Goal: Information Seeking & Learning: Learn about a topic

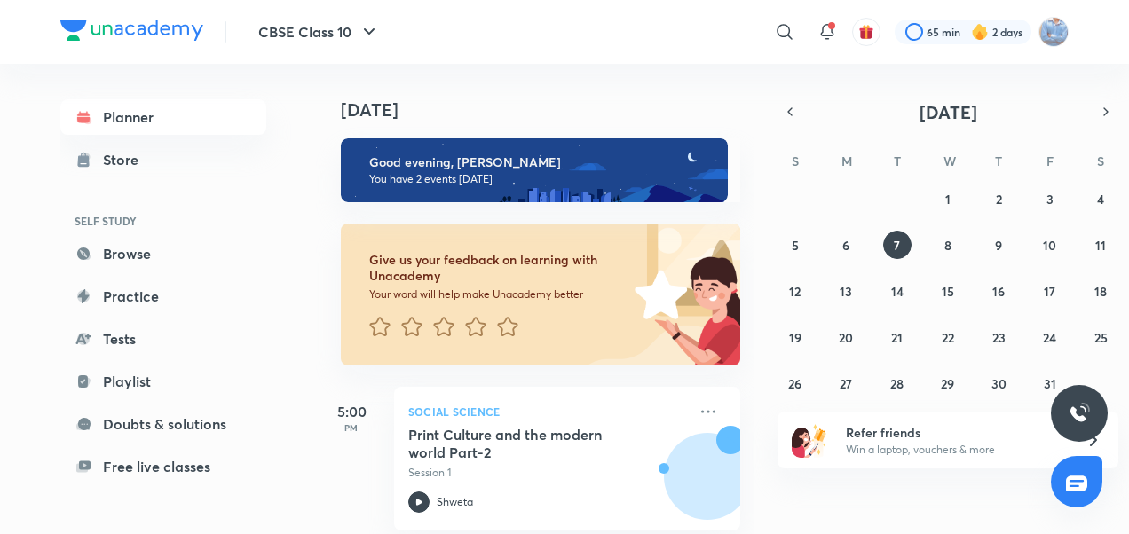
scroll to position [189, 0]
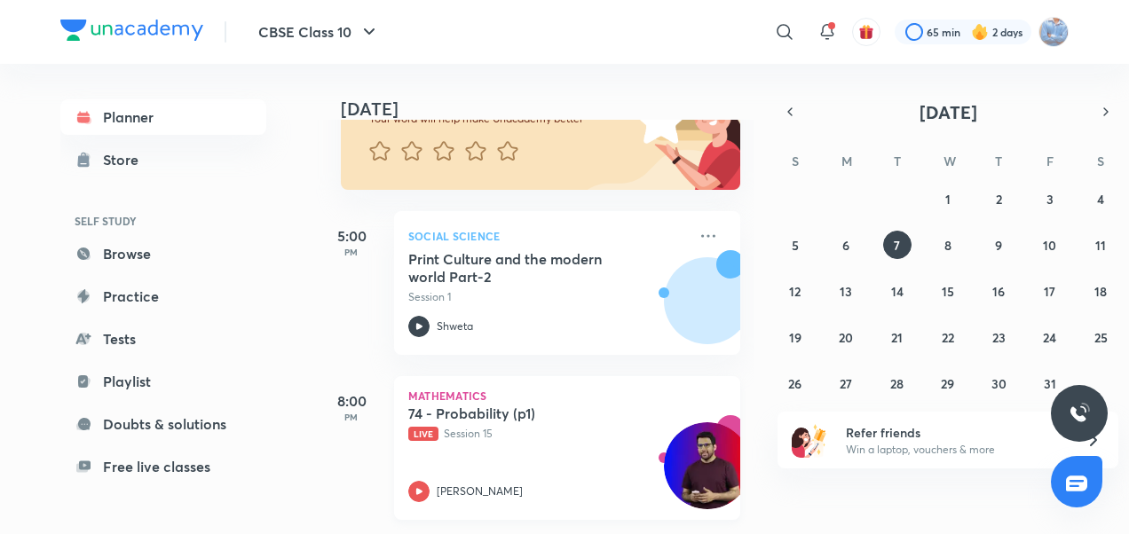
click at [410, 481] on icon at bounding box center [418, 491] width 21 height 21
